Goal: Browse casually

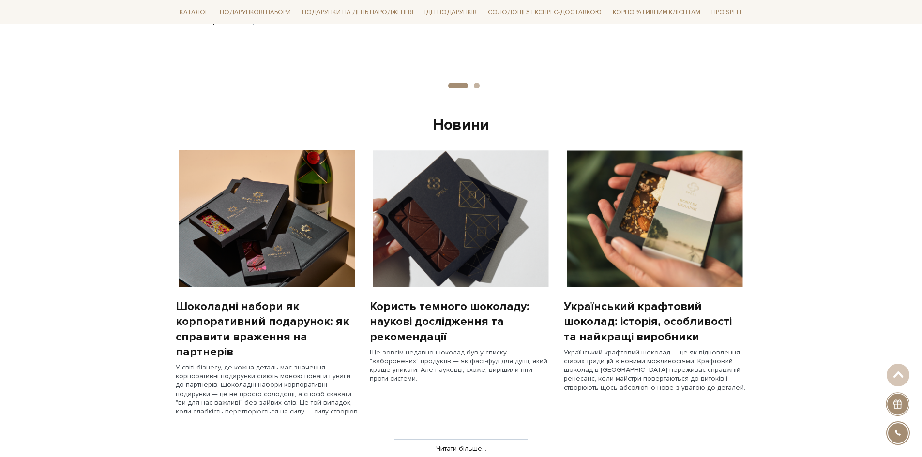
scroll to position [871, 0]
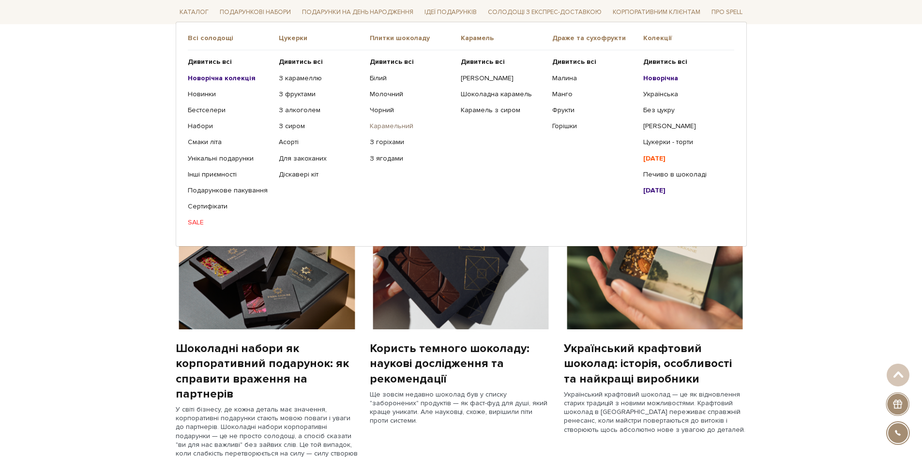
scroll to position [580, 0]
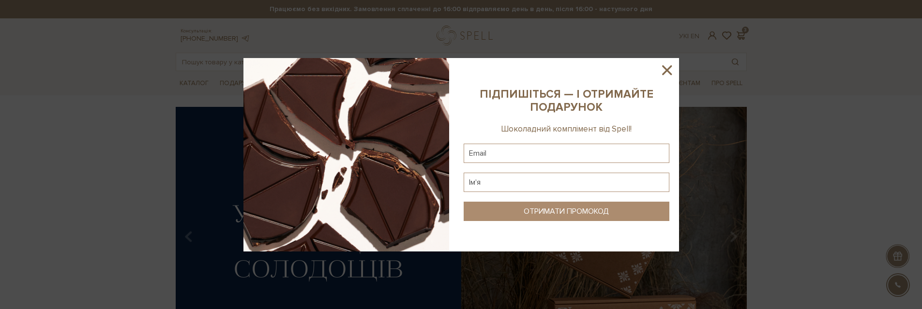
click at [667, 72] on icon at bounding box center [667, 70] width 10 height 10
